Goal: Information Seeking & Learning: Learn about a topic

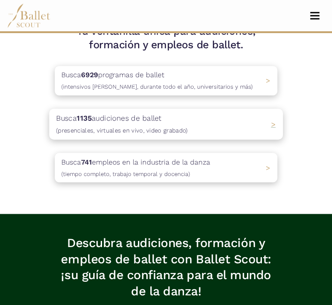
scroll to position [263, 0]
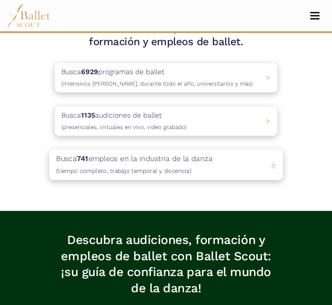
click at [221, 165] on div "Busca 741 empleos en la industria de la danza (tiempo completo, trabajo tempora…" at bounding box center [166, 164] width 234 height 31
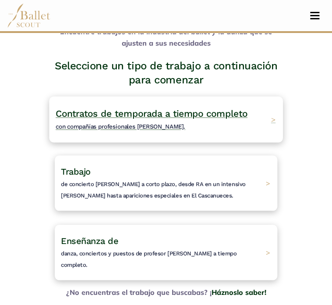
scroll to position [88, 0]
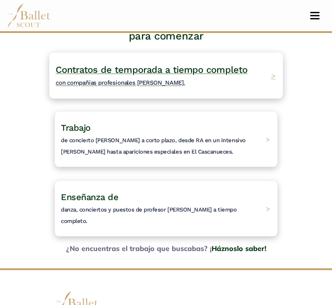
click at [266, 81] on div "Contratos de temporada a tiempo completo con compañías profesionales [PERSON_NA…" at bounding box center [166, 75] width 234 height 46
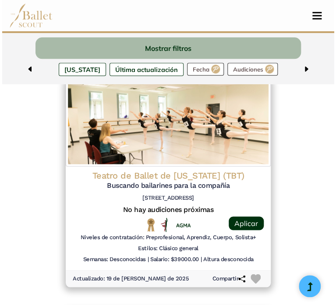
scroll to position [1055, 0]
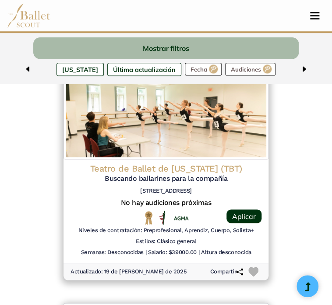
click at [232, 188] on h6 "[STREET_ADDRESS]" at bounding box center [166, 190] width 191 height 7
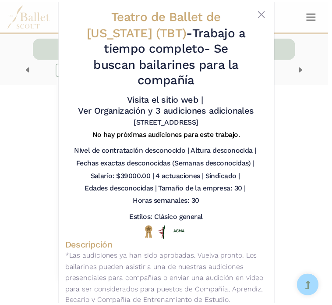
scroll to position [0, 0]
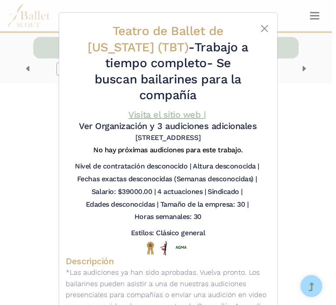
click at [167, 109] on font "Visita el sitio web |" at bounding box center [167, 114] width 77 height 11
drag, startPoint x: 319, startPoint y: 120, endPoint x: 316, endPoint y: 113, distance: 7.8
click at [319, 120] on div "Teatro de Ballet de Texas (TBT) - Trabajo a tiempo completo - Se buscan bailari…" at bounding box center [168, 152] width 336 height 305
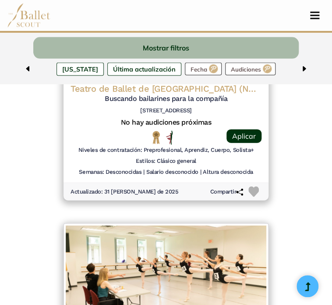
scroll to position [355, 0]
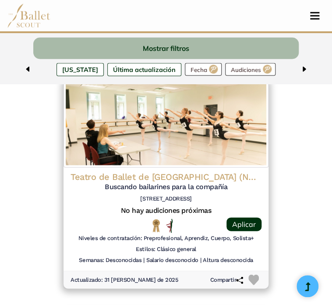
click at [247, 136] on img at bounding box center [166, 123] width 205 height 88
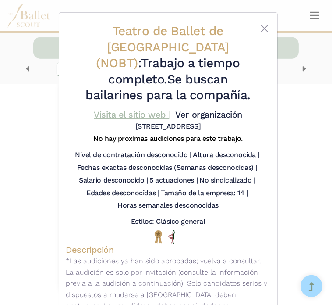
click at [134, 109] on font "Visita el sitio web |" at bounding box center [132, 114] width 77 height 11
click at [265, 26] on button "Cerca" at bounding box center [264, 28] width 11 height 11
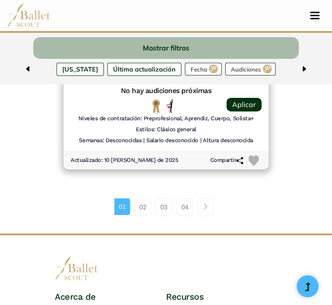
scroll to position [2371, 0]
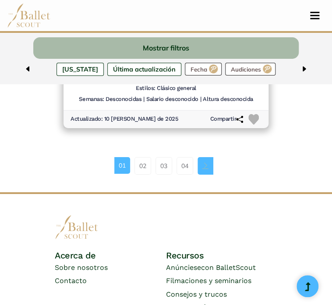
click at [202, 164] on link "Ejemplo de navegación de página" at bounding box center [206, 166] width 16 height 18
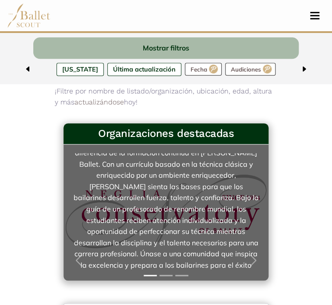
scroll to position [44, 0]
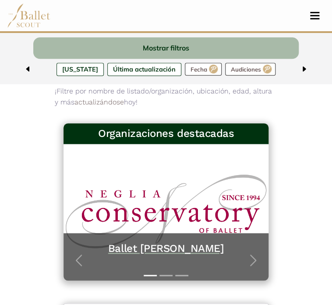
click at [186, 248] on font "Ballet [PERSON_NAME]" at bounding box center [166, 248] width 116 height 12
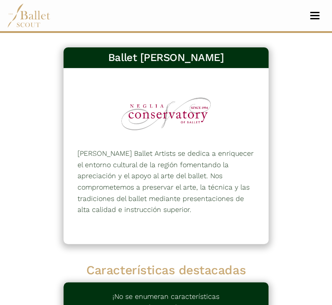
click at [147, 107] on div at bounding box center [166, 113] width 91 height 63
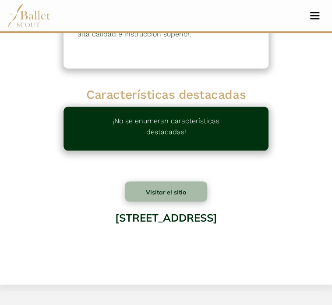
scroll to position [44, 0]
